Goal: Navigation & Orientation: Understand site structure

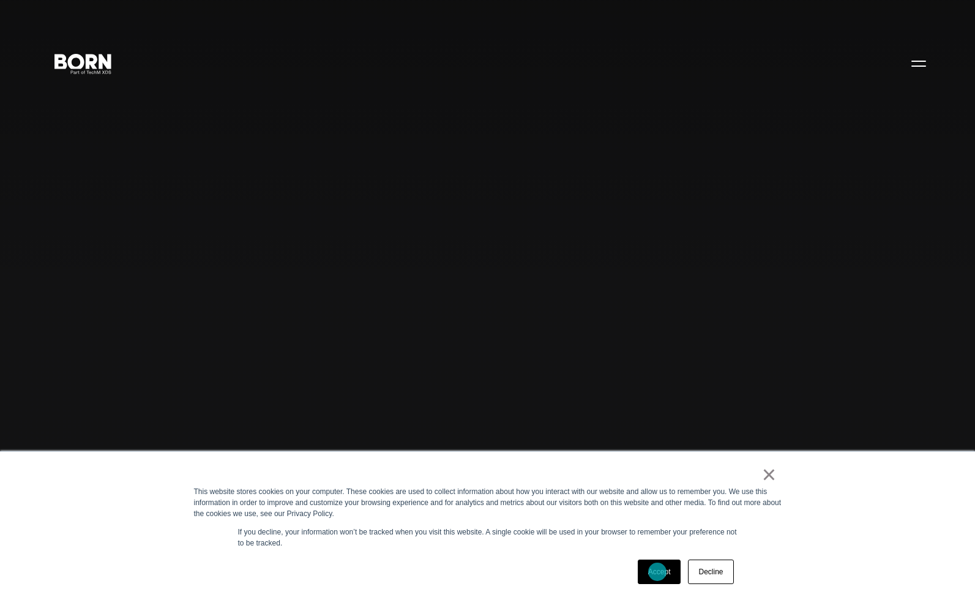
click at [657, 572] on link "Accept" at bounding box center [659, 571] width 43 height 24
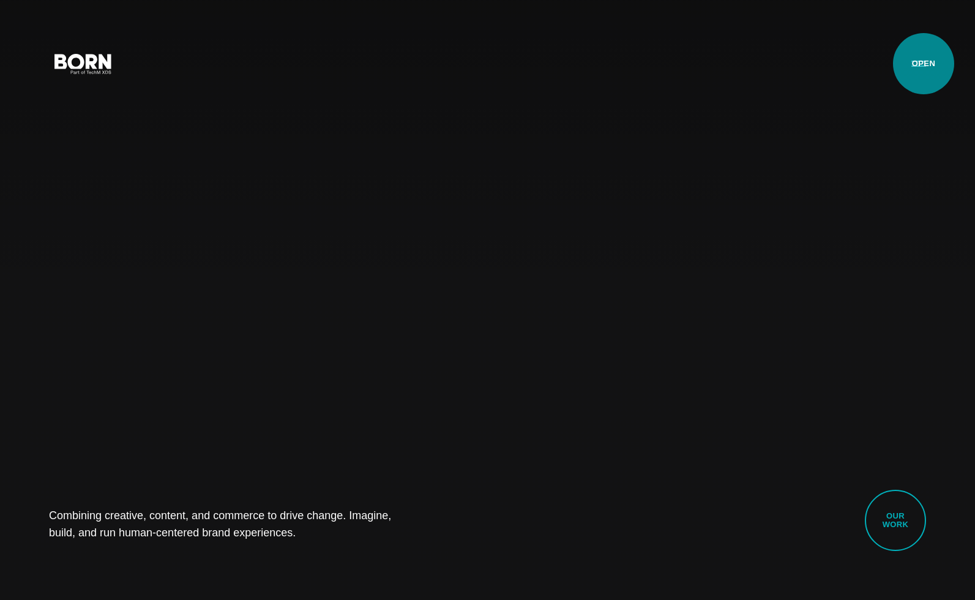
click at [924, 64] on button "Primary Menu" at bounding box center [918, 63] width 29 height 26
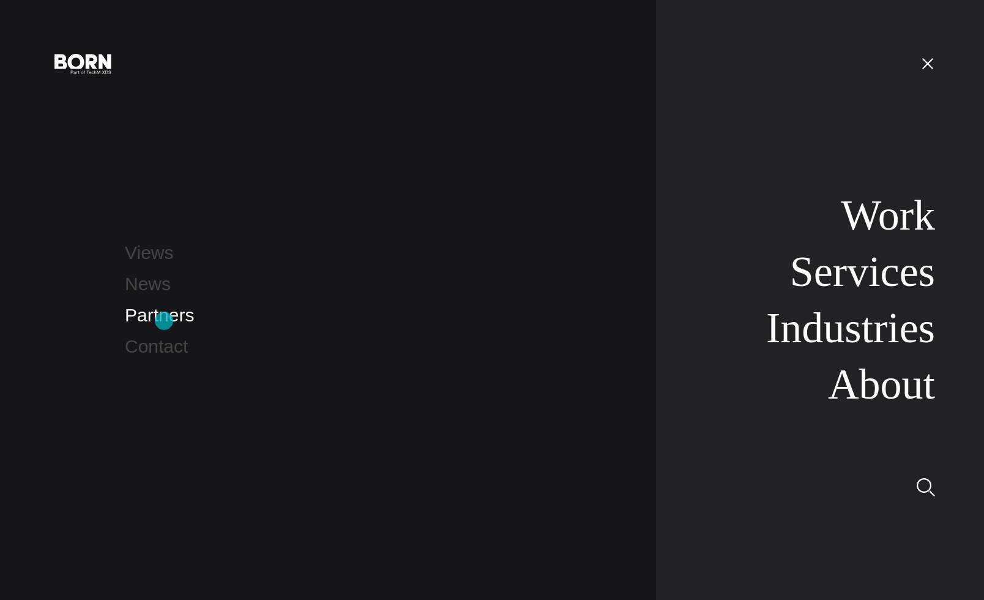
click at [164, 321] on link "Partners" at bounding box center [159, 315] width 69 height 20
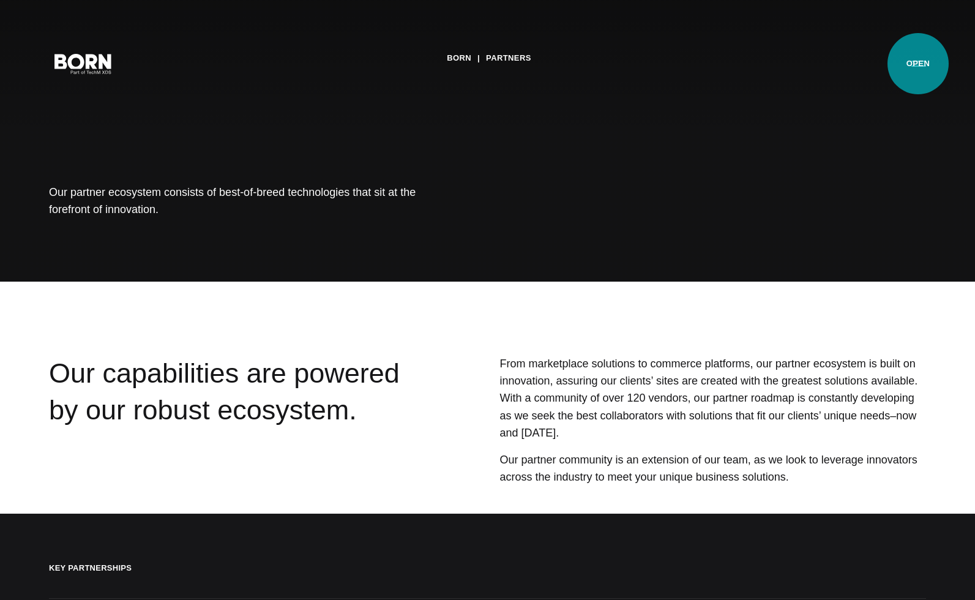
click at [918, 64] on button "Primary Menu" at bounding box center [918, 63] width 29 height 26
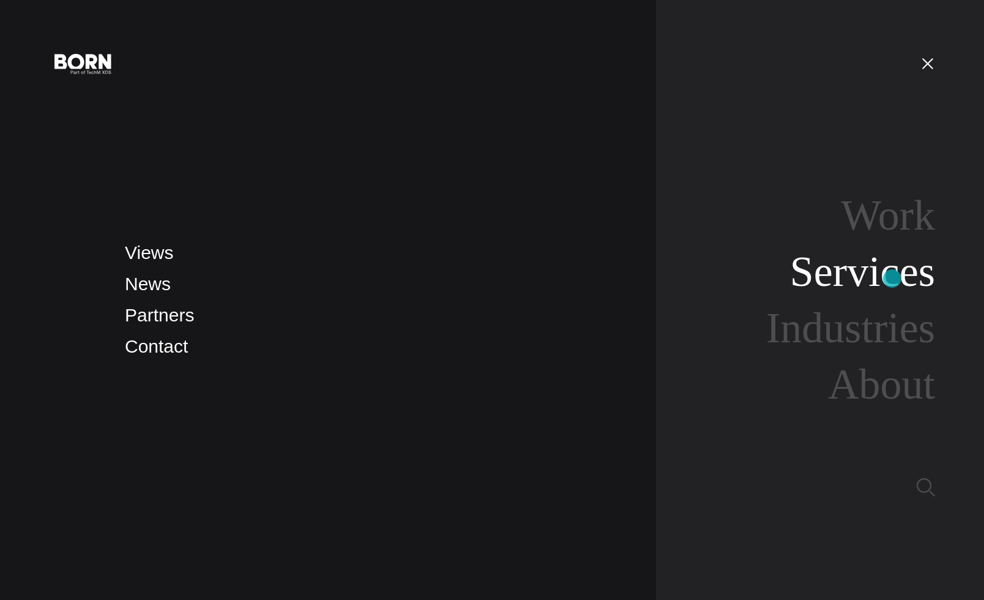
click at [892, 278] on link "Services" at bounding box center [862, 271] width 145 height 47
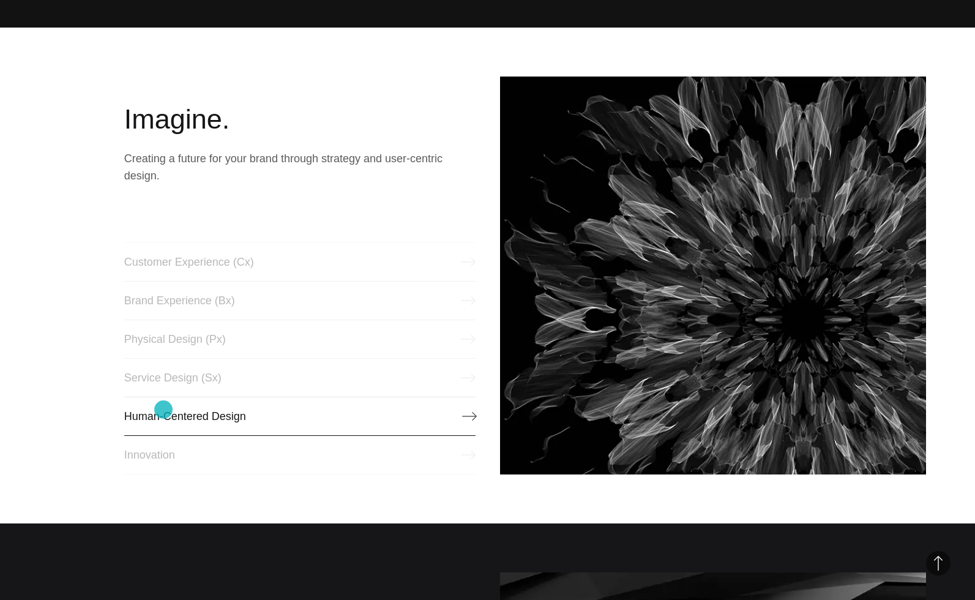
scroll to position [572, 0]
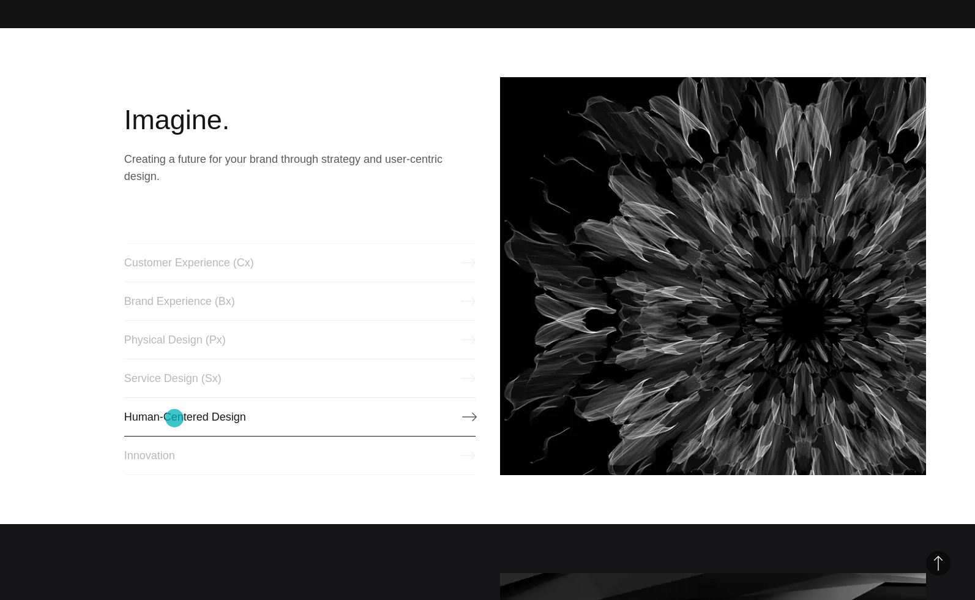
click at [174, 418] on link "Human-Centered Design" at bounding box center [299, 416] width 351 height 39
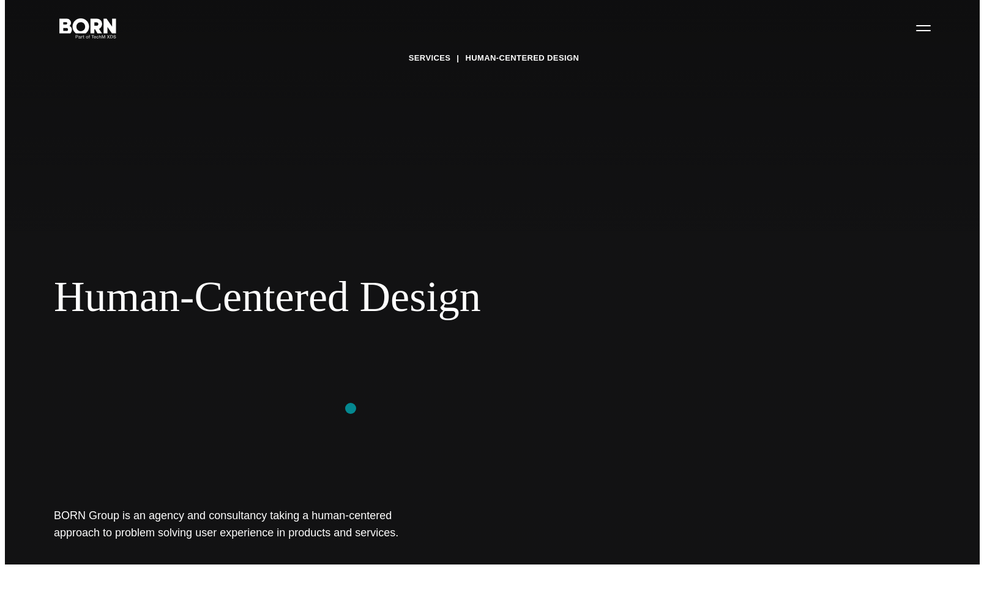
scroll to position [16, 0]
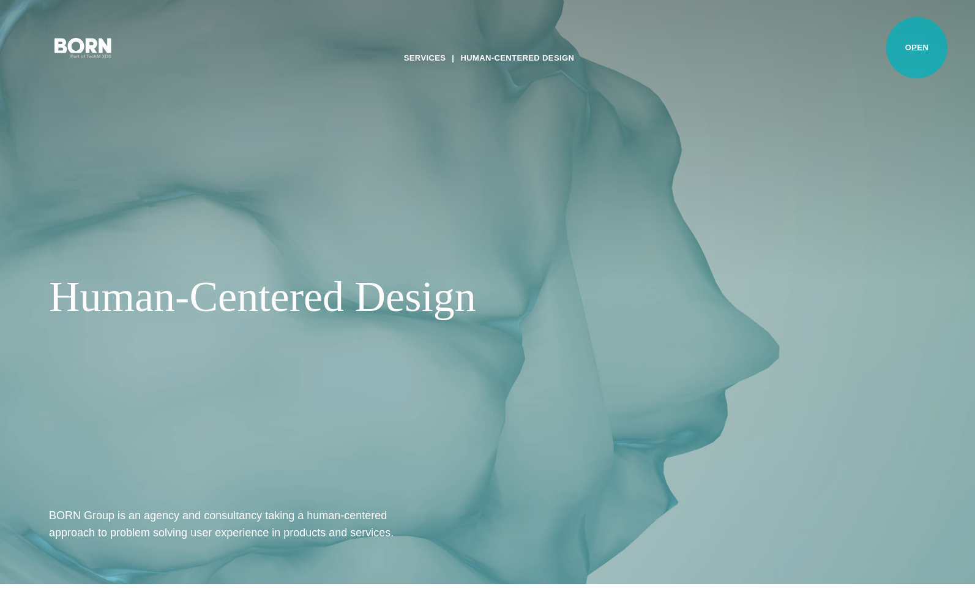
click at [917, 48] on button "Primary Menu" at bounding box center [918, 47] width 29 height 26
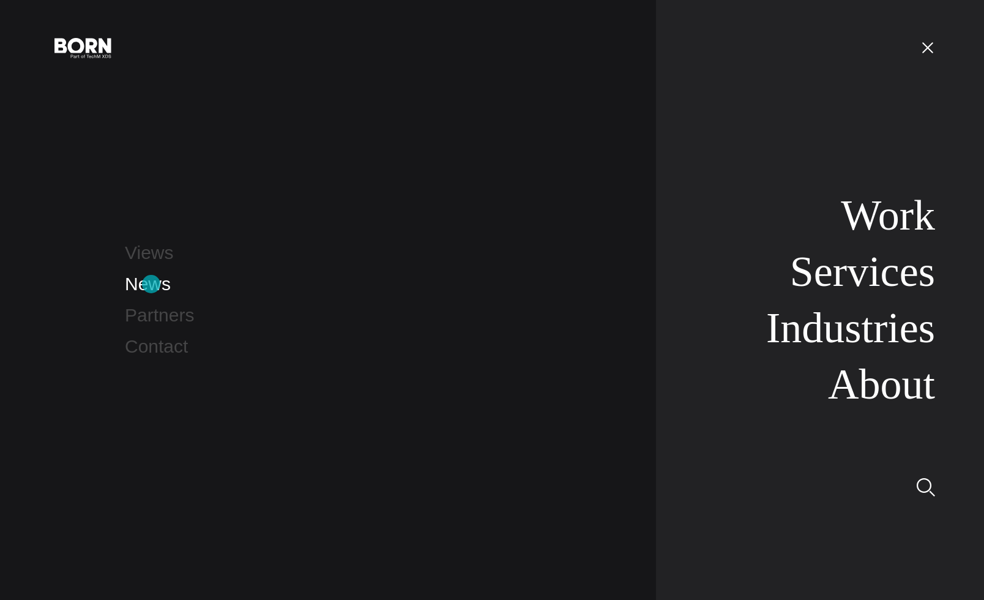
click at [151, 284] on link "News" at bounding box center [148, 284] width 46 height 20
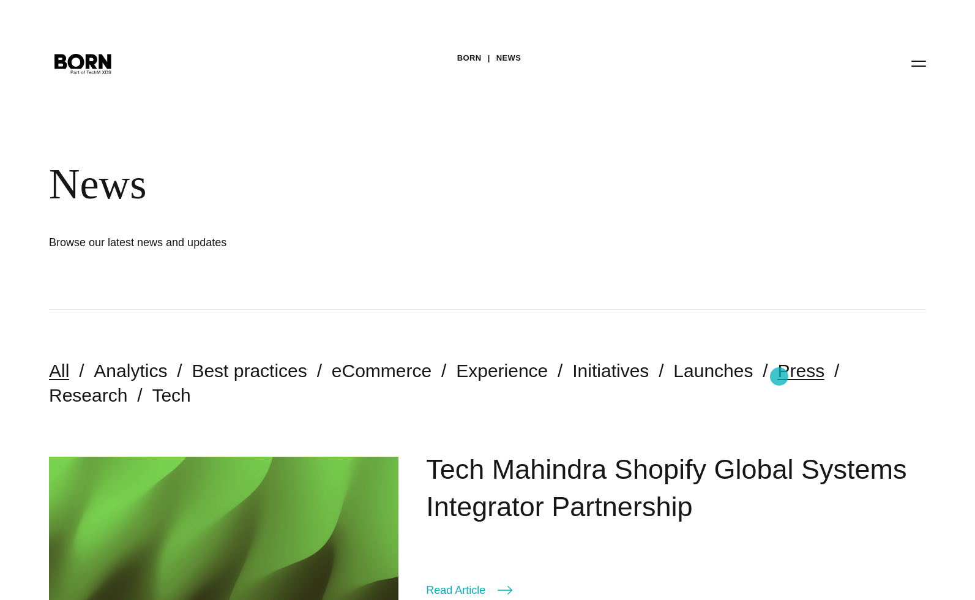
click at [779, 376] on link "Press" at bounding box center [800, 371] width 47 height 20
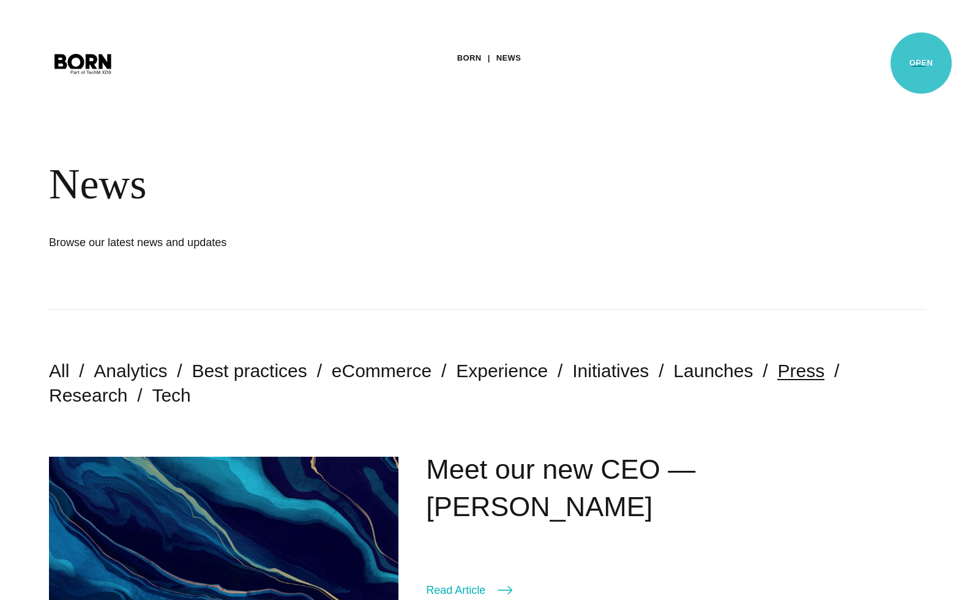
click at [921, 64] on button "Primary Menu" at bounding box center [918, 63] width 29 height 26
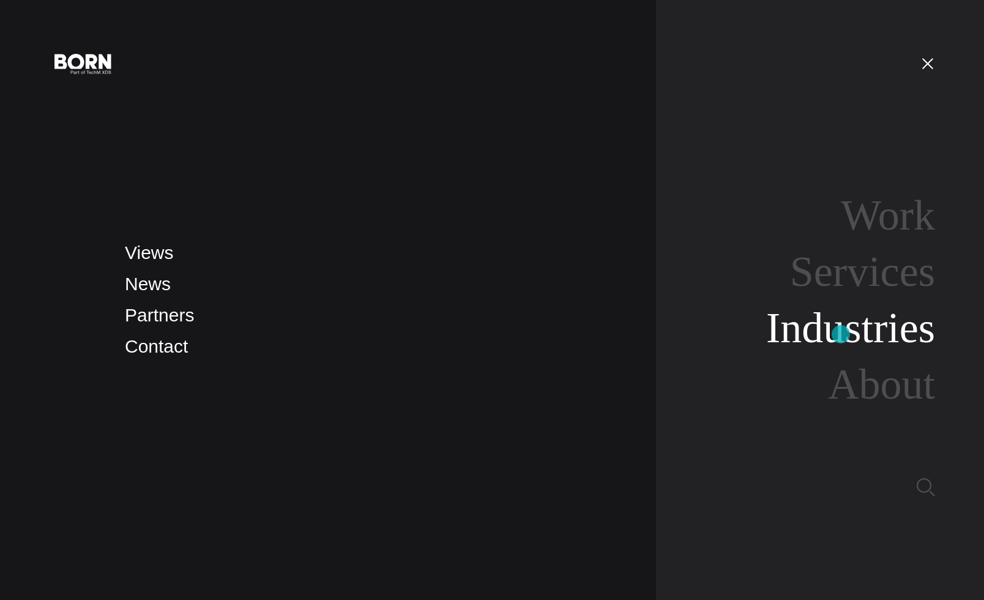
click at [842, 334] on link "Industries" at bounding box center [850, 327] width 169 height 47
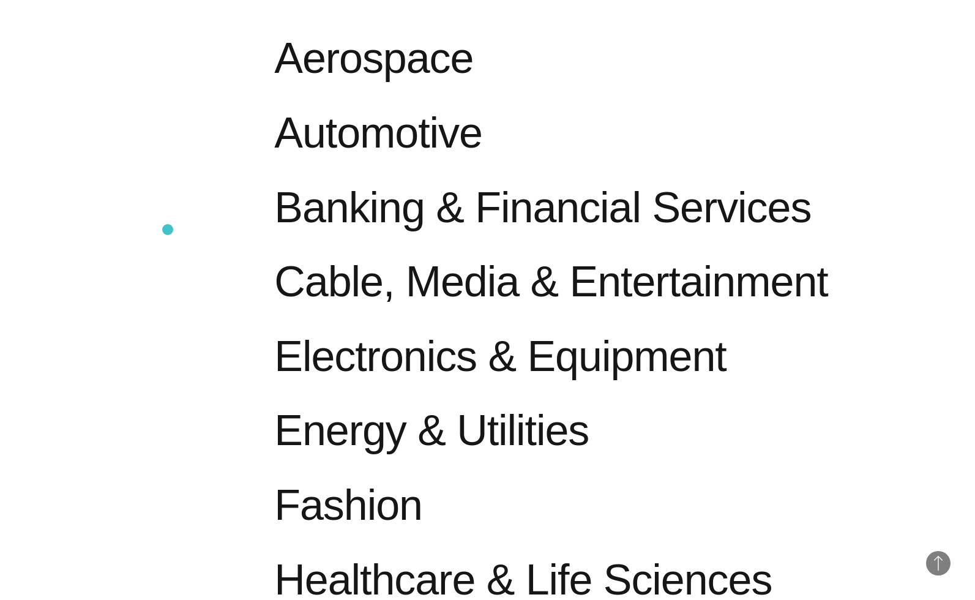
scroll to position [779, 0]
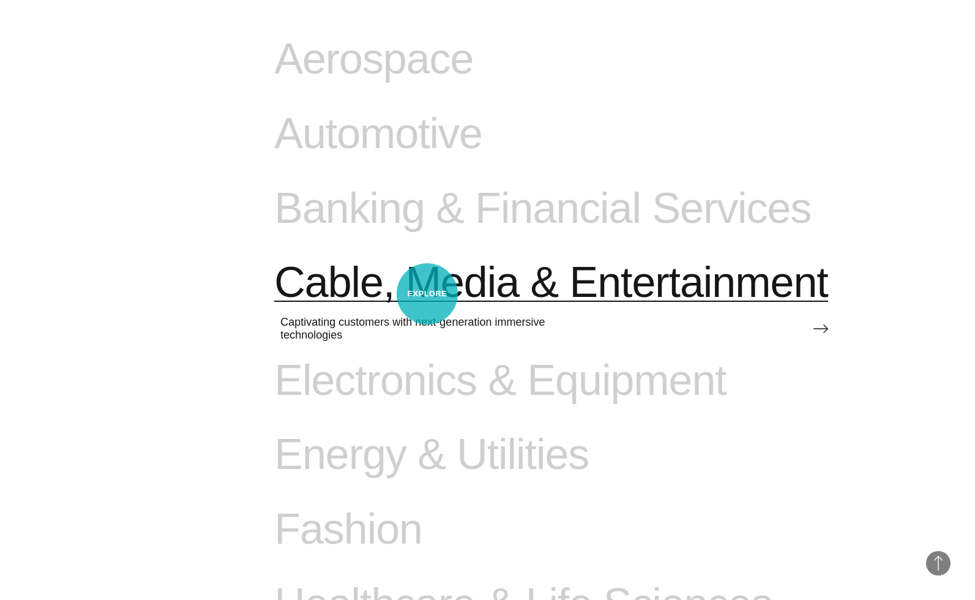
click at [427, 294] on span "Cable, Media & Entertainment" at bounding box center [550, 283] width 553 height 50
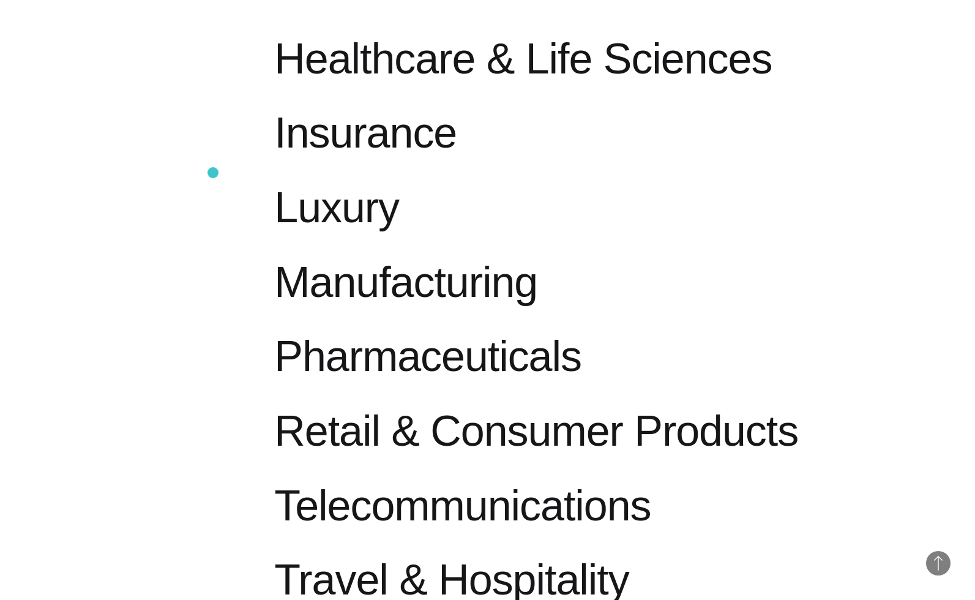
scroll to position [1303, 0]
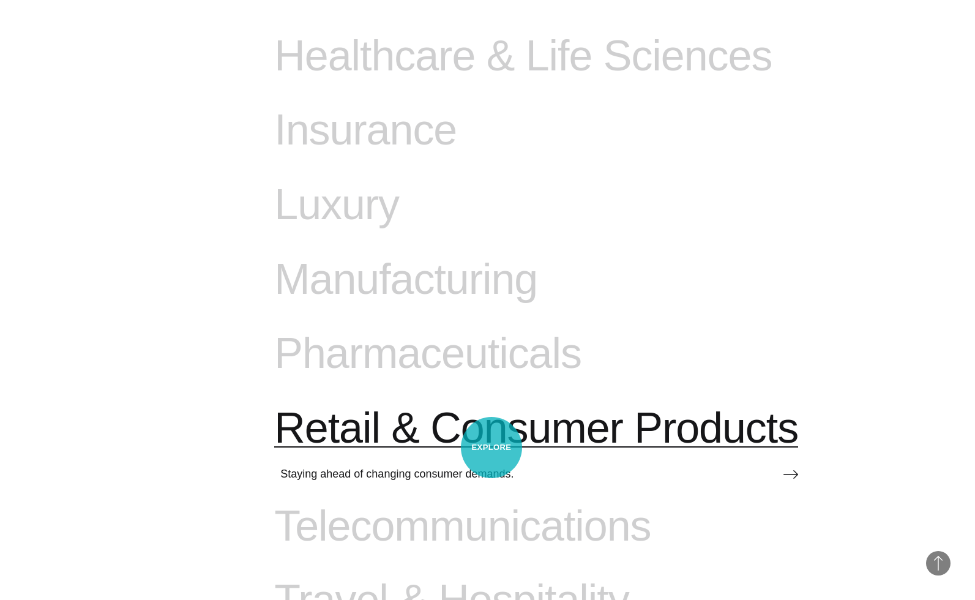
click at [492, 447] on span "Retail & Consumer Products" at bounding box center [536, 428] width 524 height 50
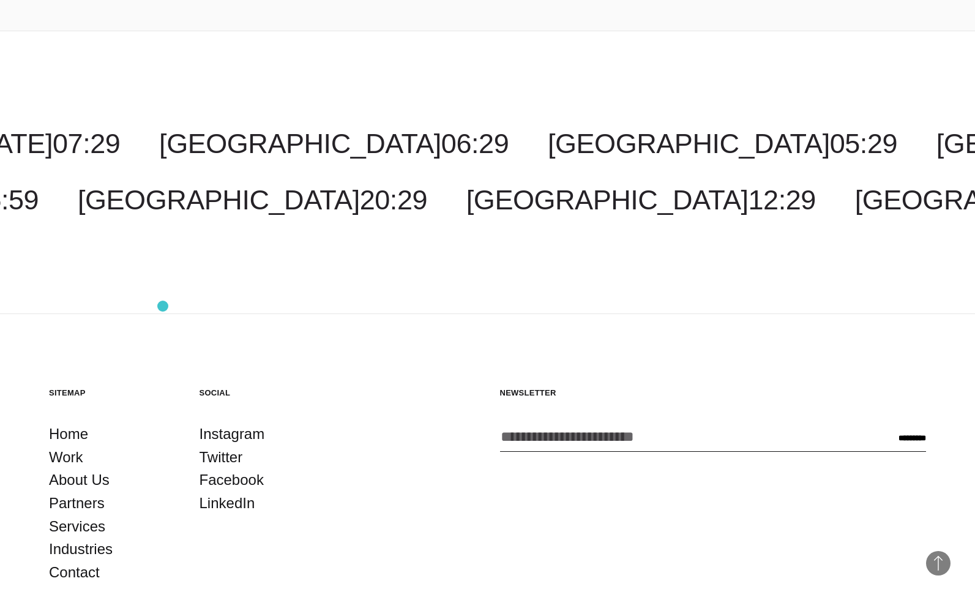
scroll to position [3188, 0]
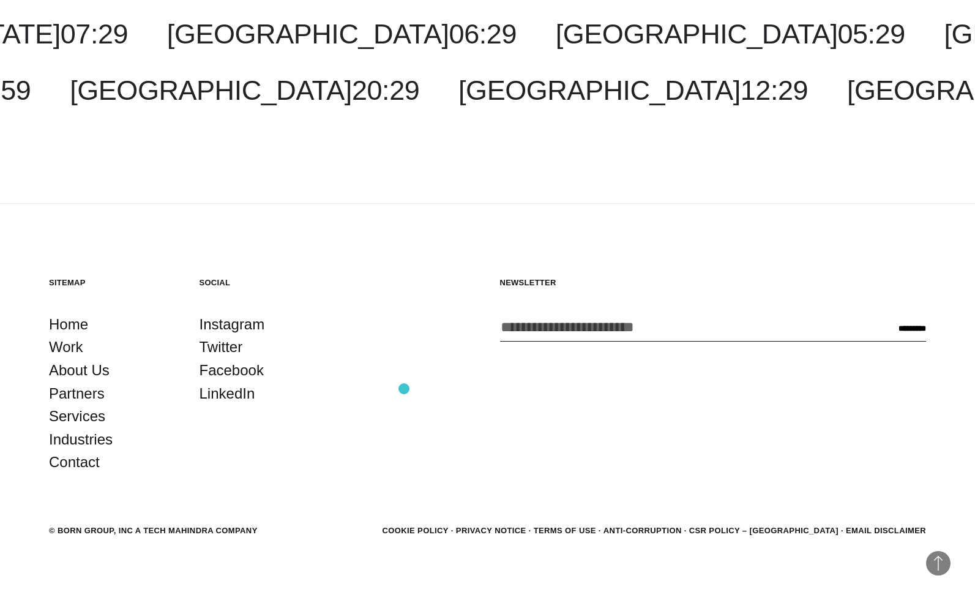
scroll to position [4731, 0]
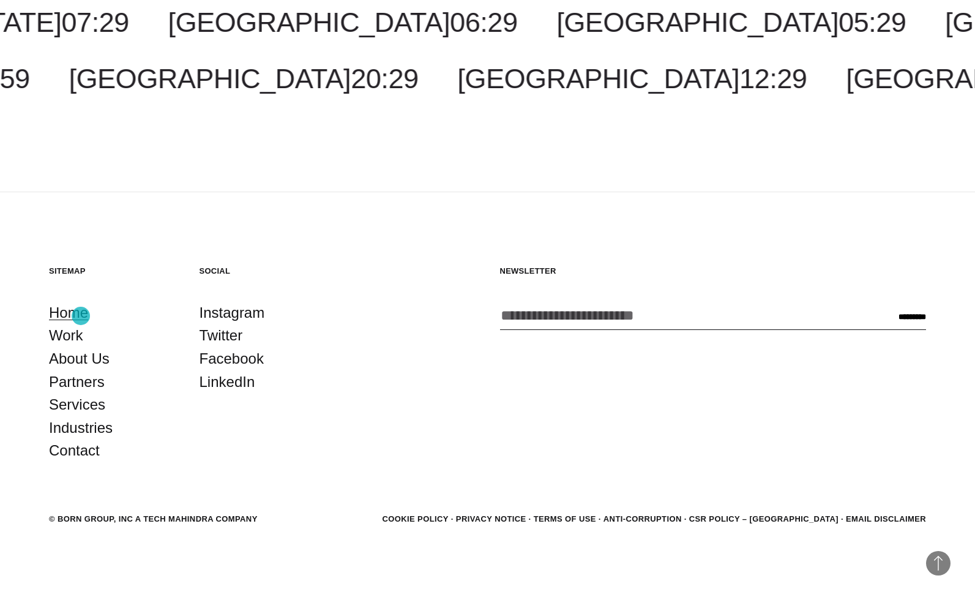
click at [81, 316] on link "Home" at bounding box center [68, 312] width 39 height 23
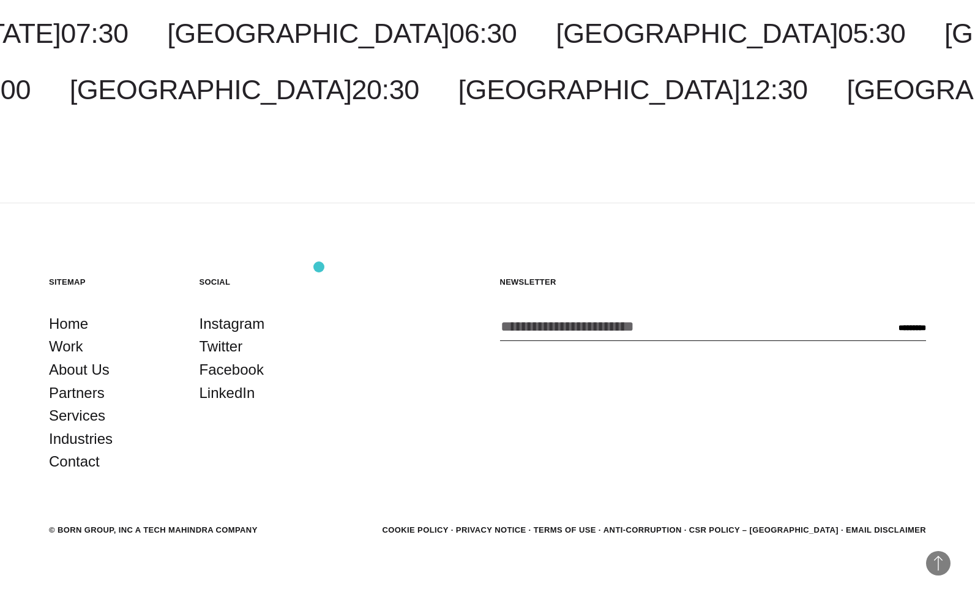
scroll to position [4084, 0]
